Goal: Task Accomplishment & Management: Complete application form

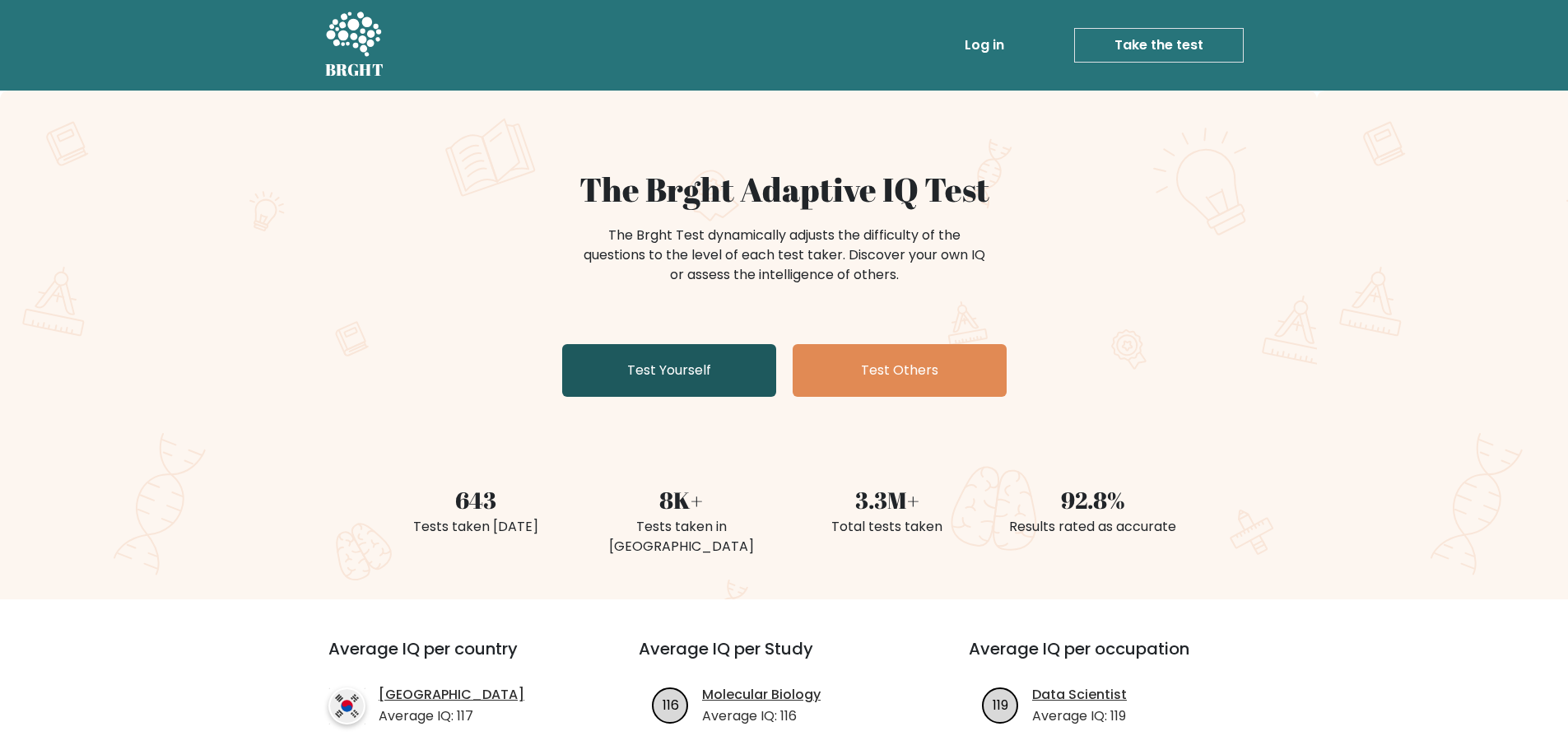
click at [738, 374] on link "Test Yourself" at bounding box center [669, 370] width 214 height 53
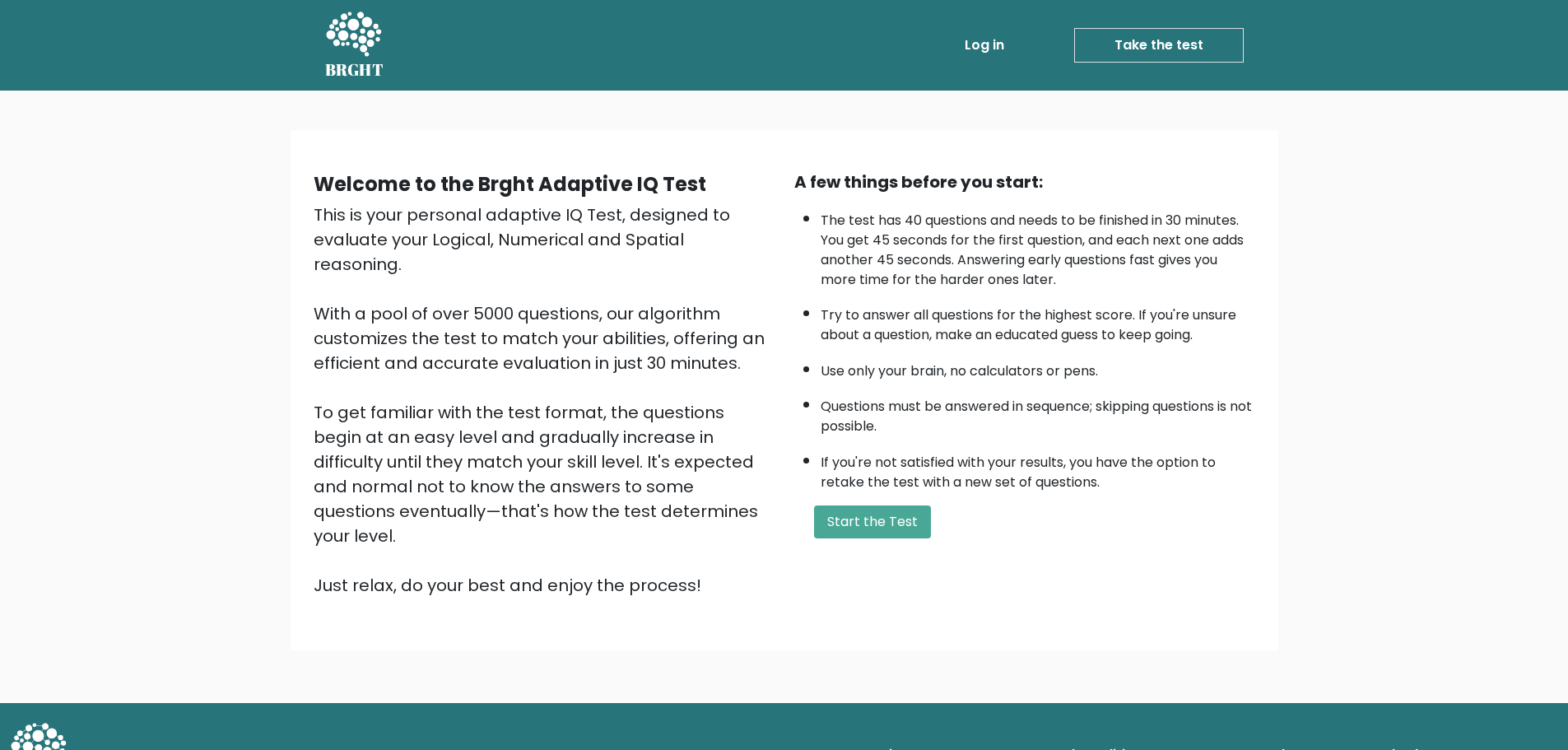
click at [825, 487] on li "If you're not satisfied with your results, you have the option to retake the te…" at bounding box center [1038, 468] width 435 height 48
click at [850, 536] on button "Start the Test" at bounding box center [872, 522] width 117 height 33
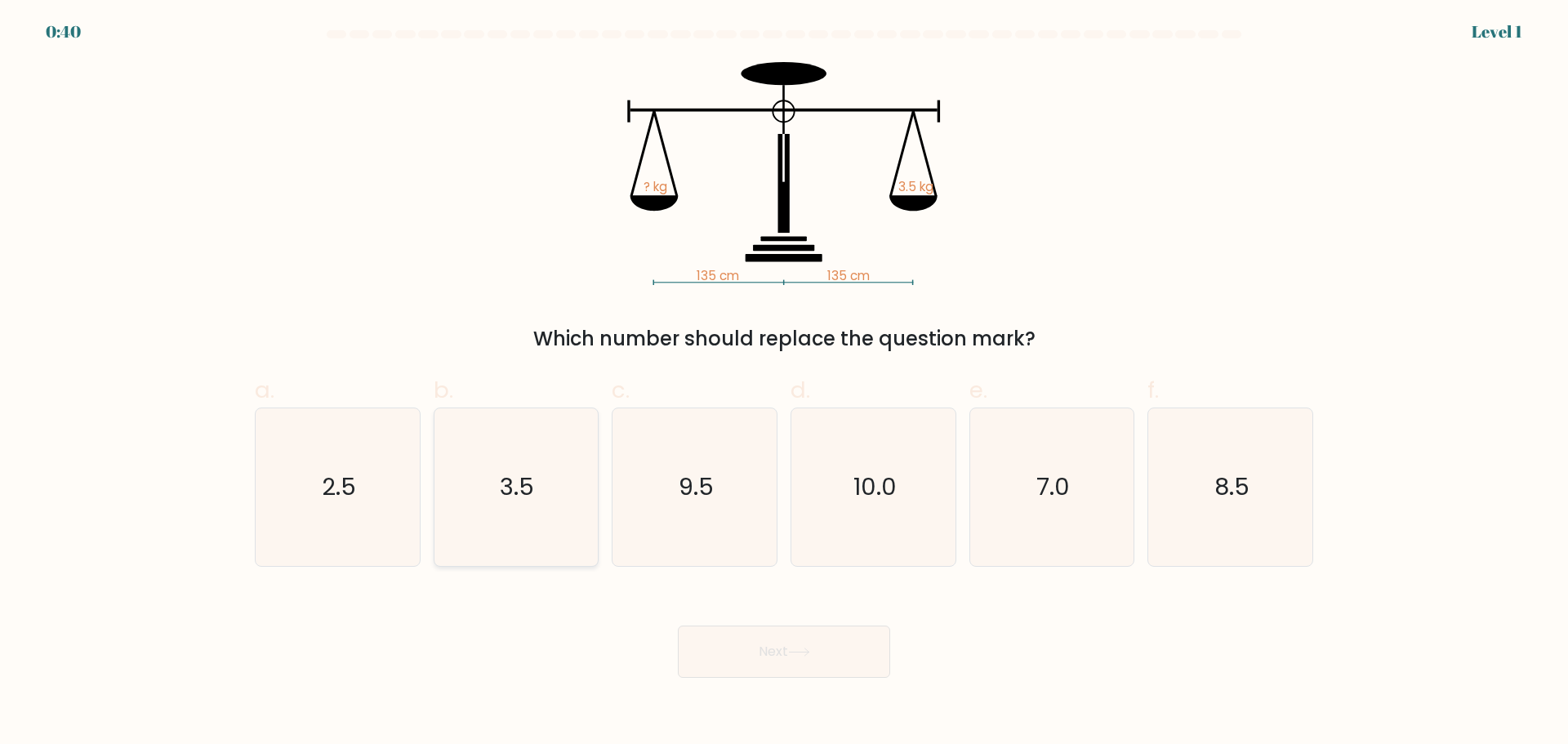
click at [526, 495] on text "3.5" at bounding box center [518, 487] width 34 height 33
click at [784, 383] on input "b. 3.5" at bounding box center [784, 377] width 1 height 10
radio input "true"
click at [832, 642] on button "Next" at bounding box center [784, 651] width 213 height 53
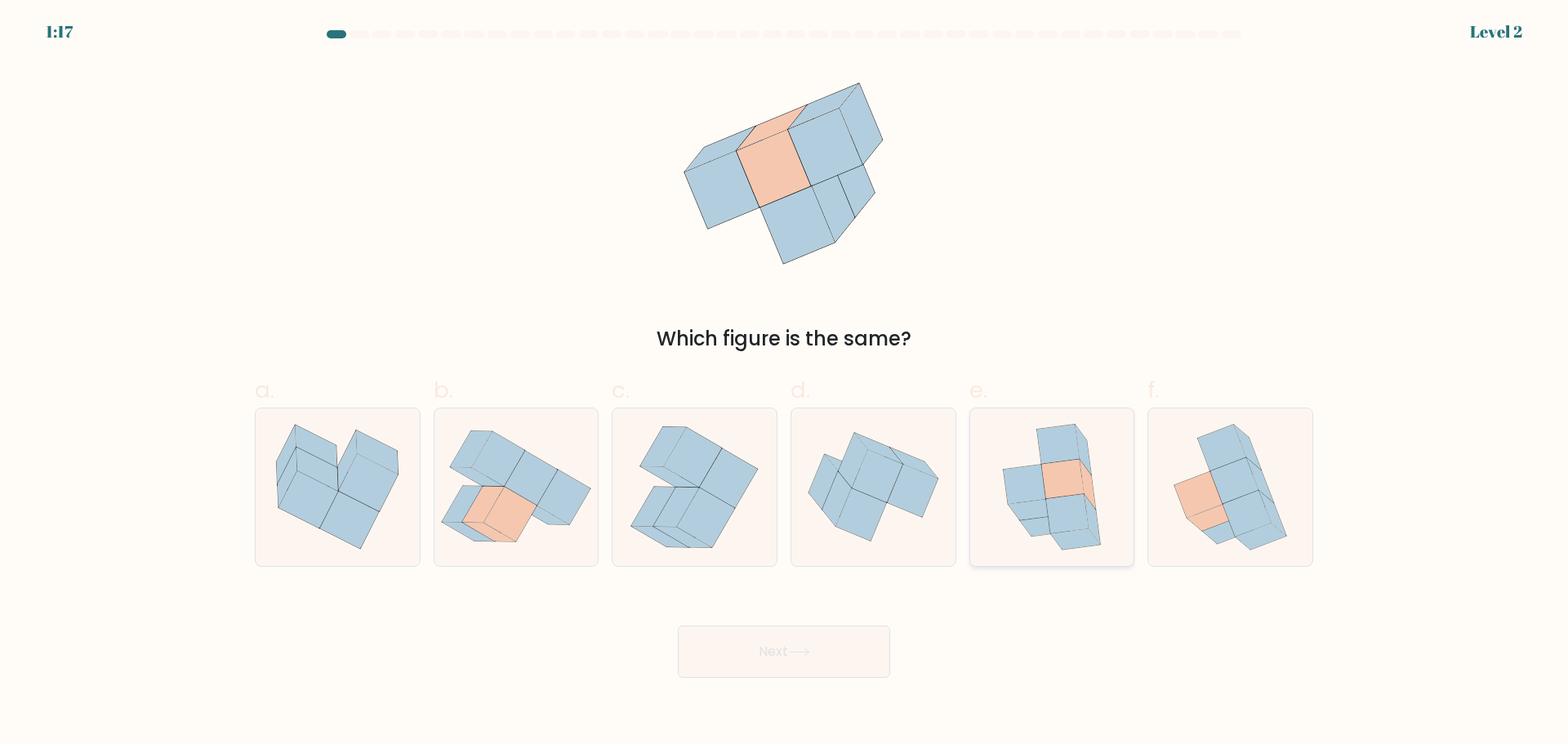
click at [1042, 525] on icon at bounding box center [1045, 525] width 50 height 21
click at [784, 383] on input "e." at bounding box center [784, 377] width 1 height 10
radio input "true"
click at [891, 639] on div "Next" at bounding box center [784, 632] width 1078 height 91
click at [872, 649] on button "Next" at bounding box center [784, 651] width 213 height 53
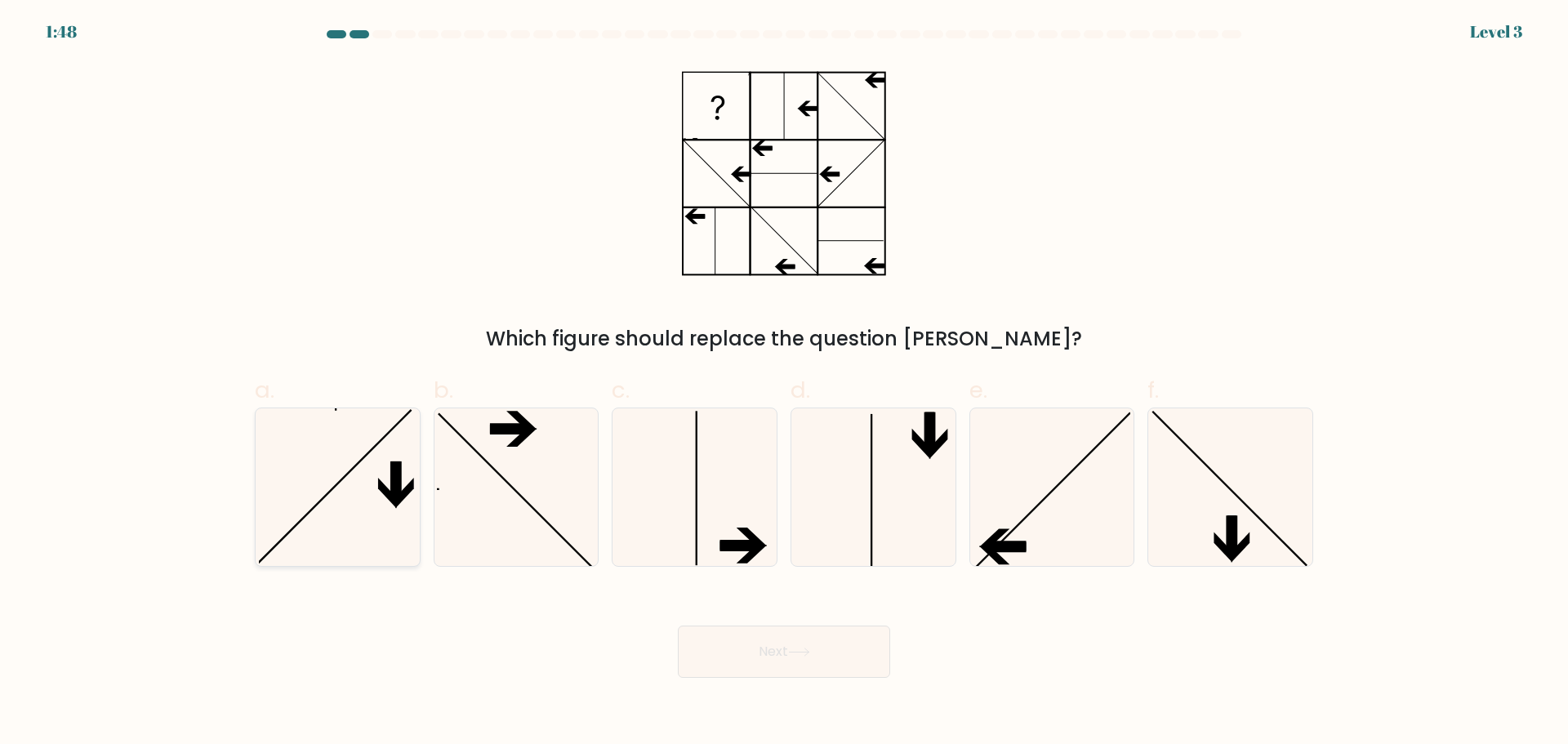
click at [345, 458] on icon at bounding box center [338, 487] width 158 height 158
click at [784, 383] on input "a." at bounding box center [784, 377] width 1 height 10
radio input "true"
click at [858, 679] on body "1:47 Level 3" at bounding box center [784, 372] width 1568 height 744
click at [849, 672] on button "Next" at bounding box center [784, 651] width 213 height 53
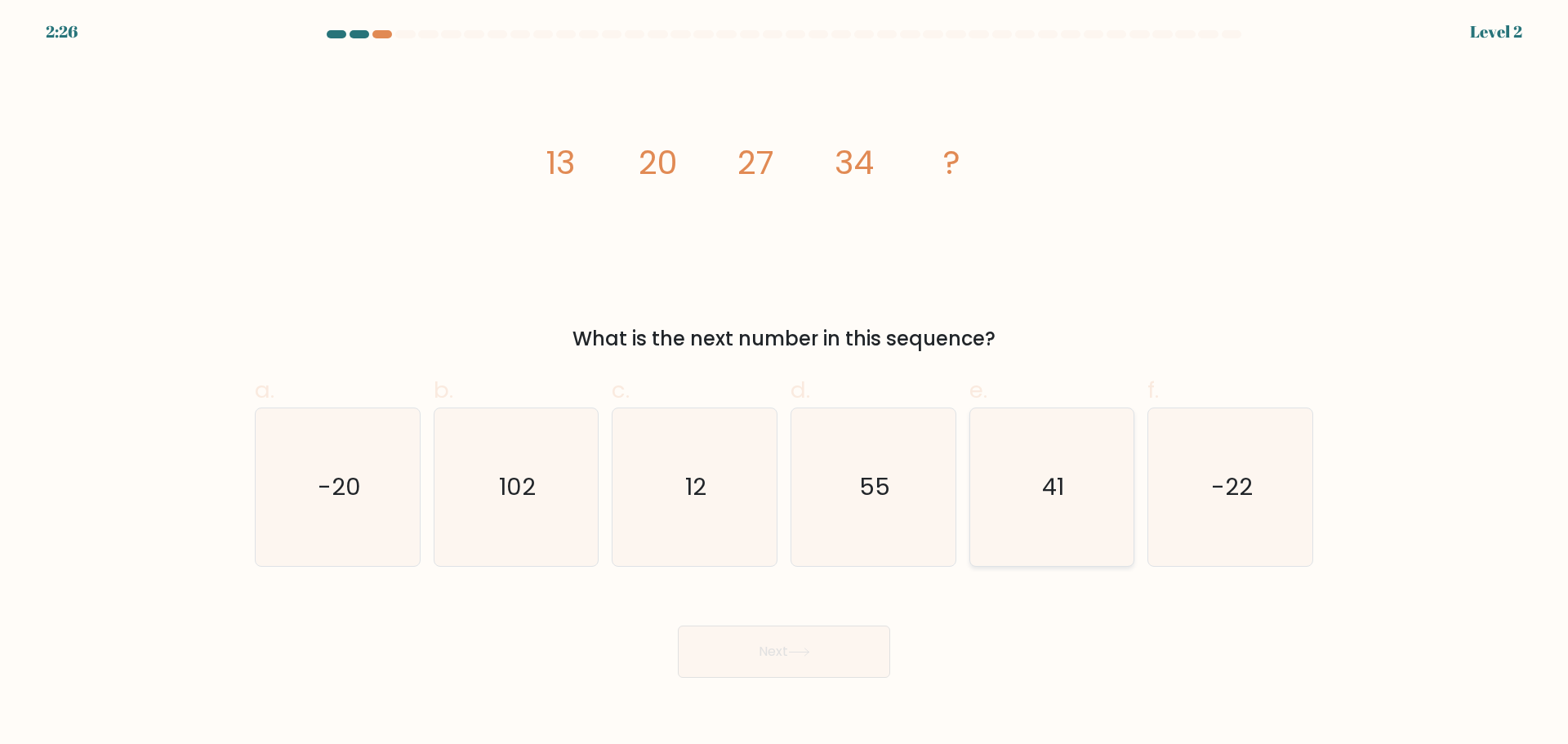
click at [1048, 494] on text "41" at bounding box center [1053, 487] width 22 height 33
click at [784, 383] on input "e. 41" at bounding box center [784, 377] width 1 height 10
radio input "true"
click at [833, 654] on button "Next" at bounding box center [784, 651] width 213 height 53
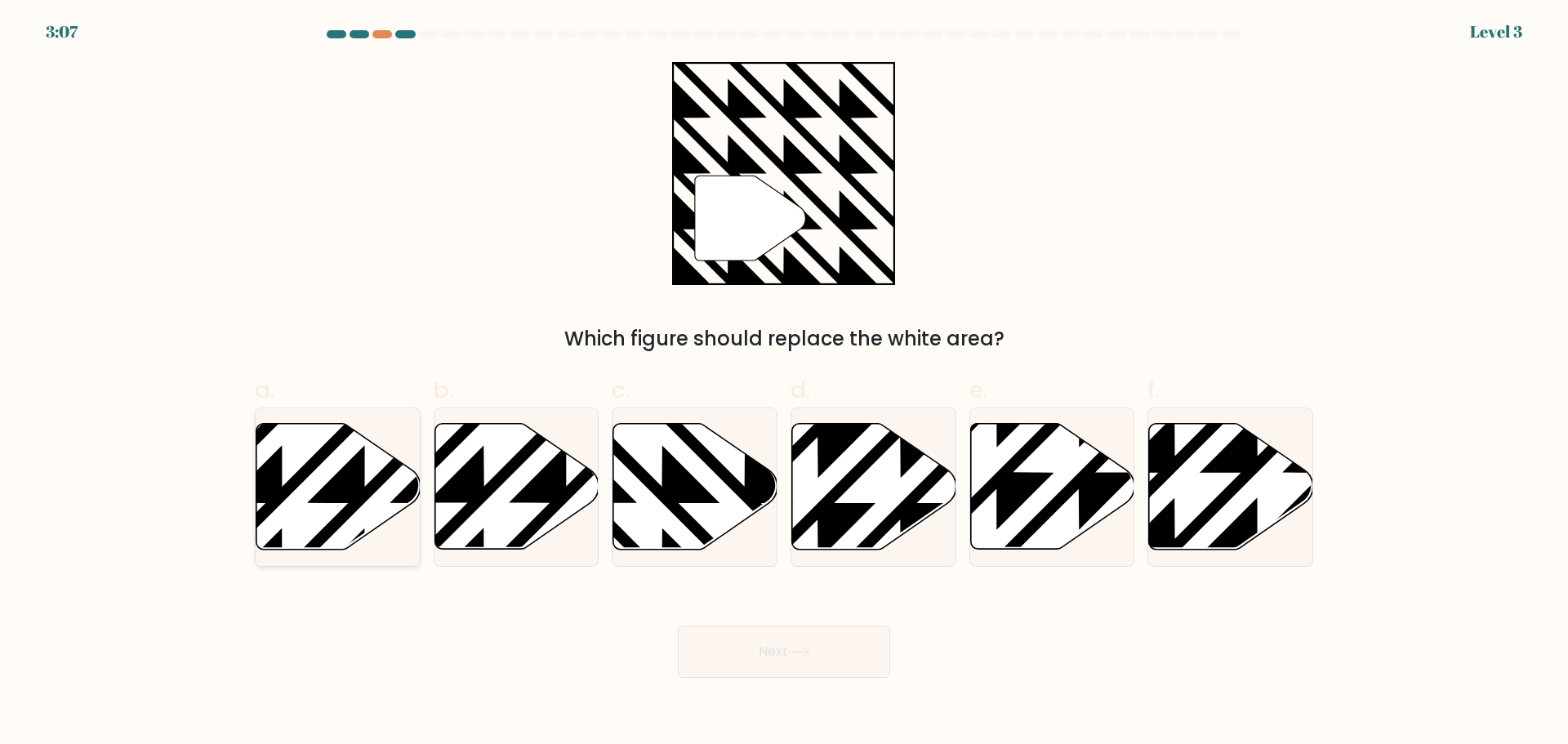
click at [268, 485] on icon at bounding box center [282, 420] width 331 height 331
click at [784, 383] on input "a." at bounding box center [784, 377] width 1 height 10
radio input "true"
click at [828, 662] on button "Next" at bounding box center [784, 651] width 213 height 53
